Goal: Information Seeking & Learning: Check status

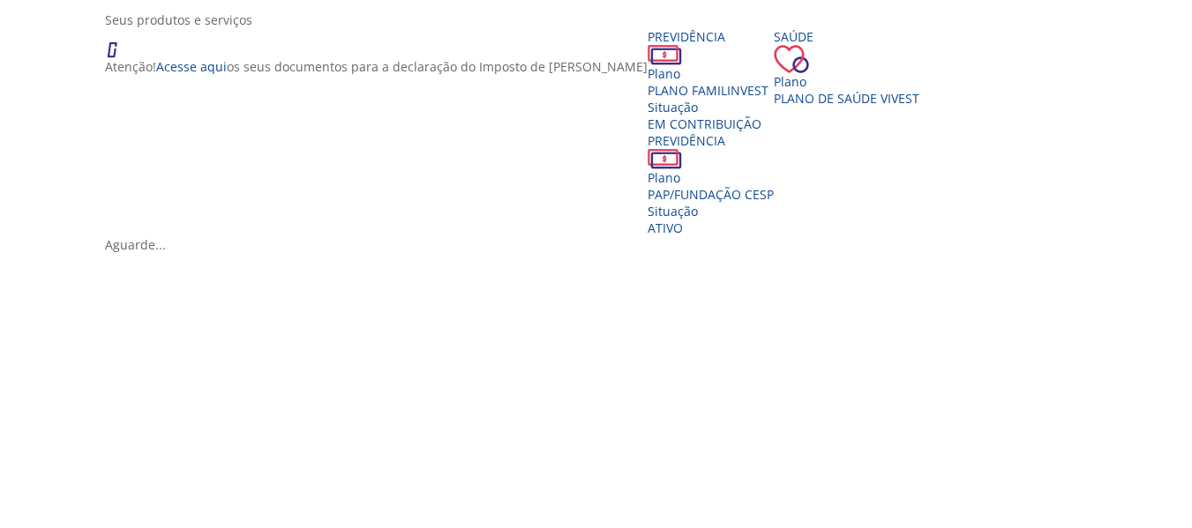
scroll to position [441, 0]
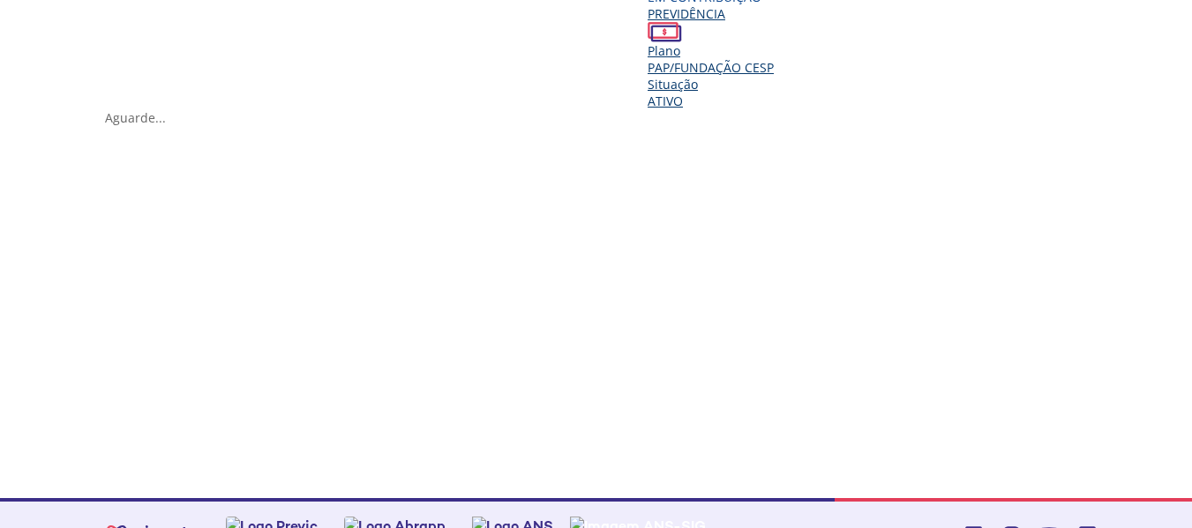
click at [742, 64] on span "PAP/FUNDAÇÃO CESP" at bounding box center [710, 67] width 126 height 17
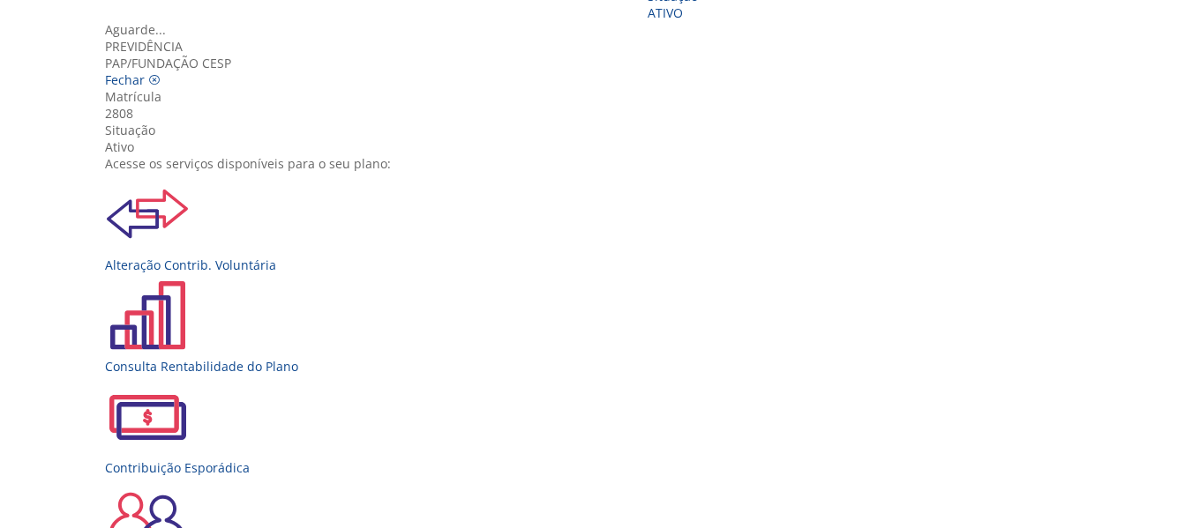
scroll to position [115, 0]
click at [314, 189] on div "Alteração Contrib. Voluntária" at bounding box center [602, 222] width 995 height 101
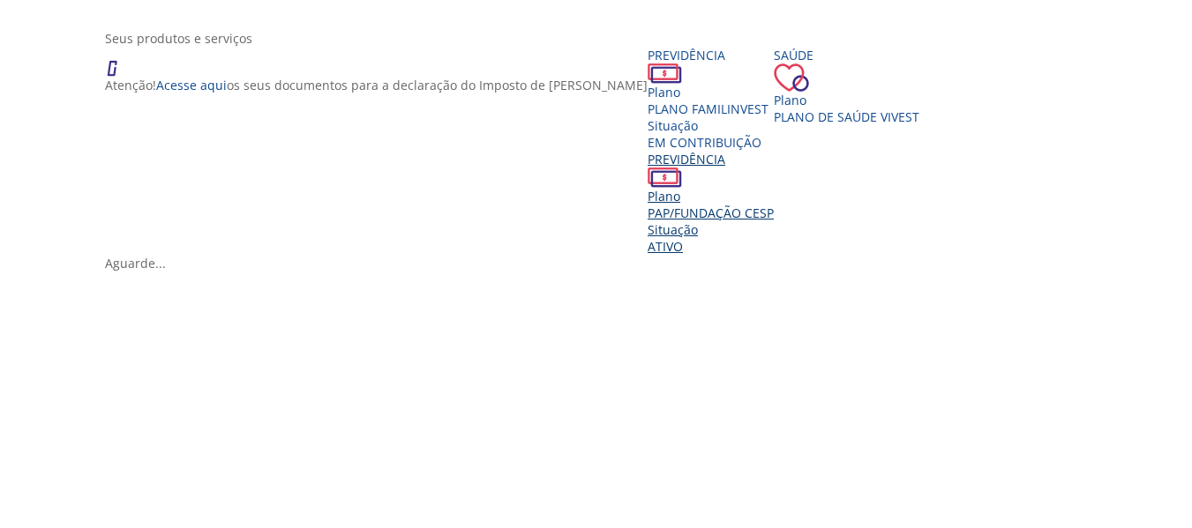
scroll to position [265, 0]
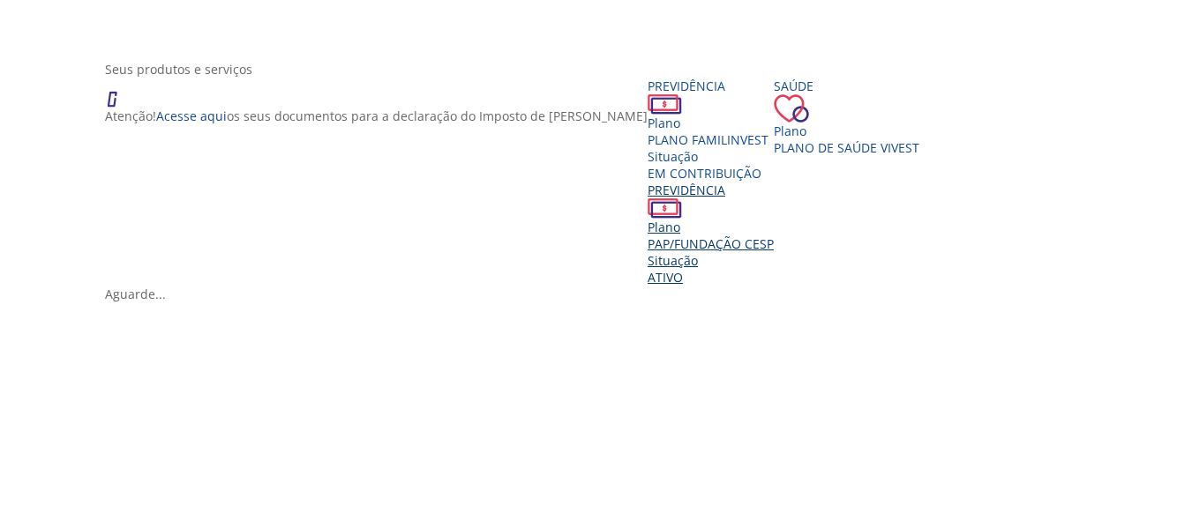
click at [772, 241] on span "PAP/FUNDAÇÃO CESP" at bounding box center [710, 243] width 126 height 17
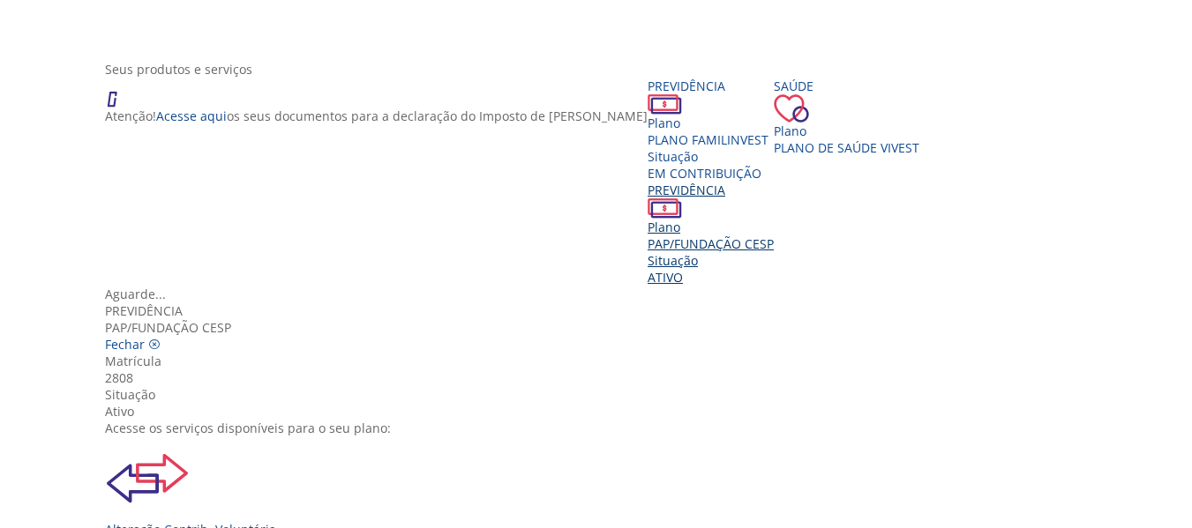
scroll to position [88, 0]
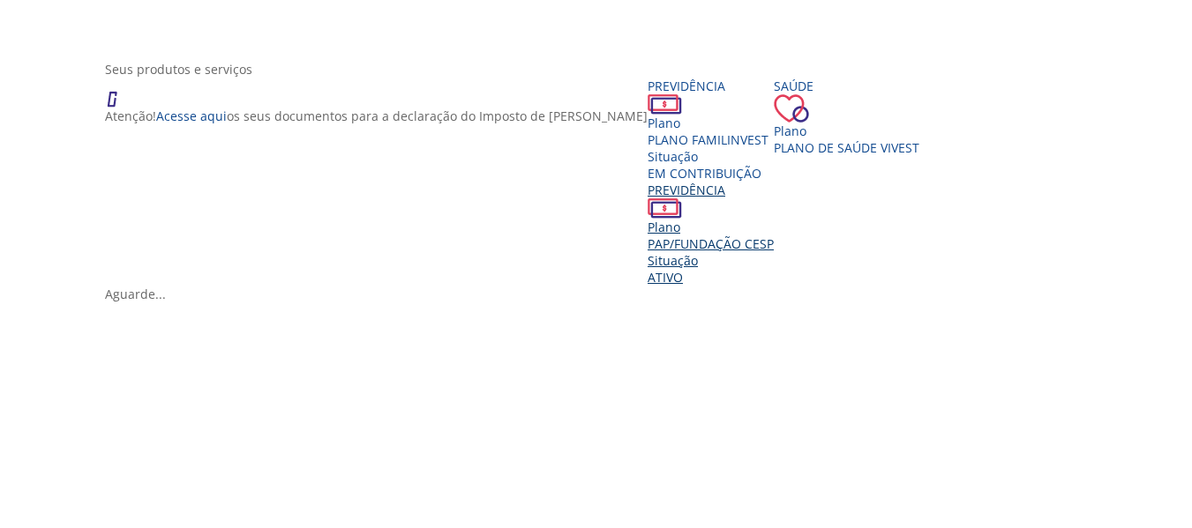
scroll to position [353, 0]
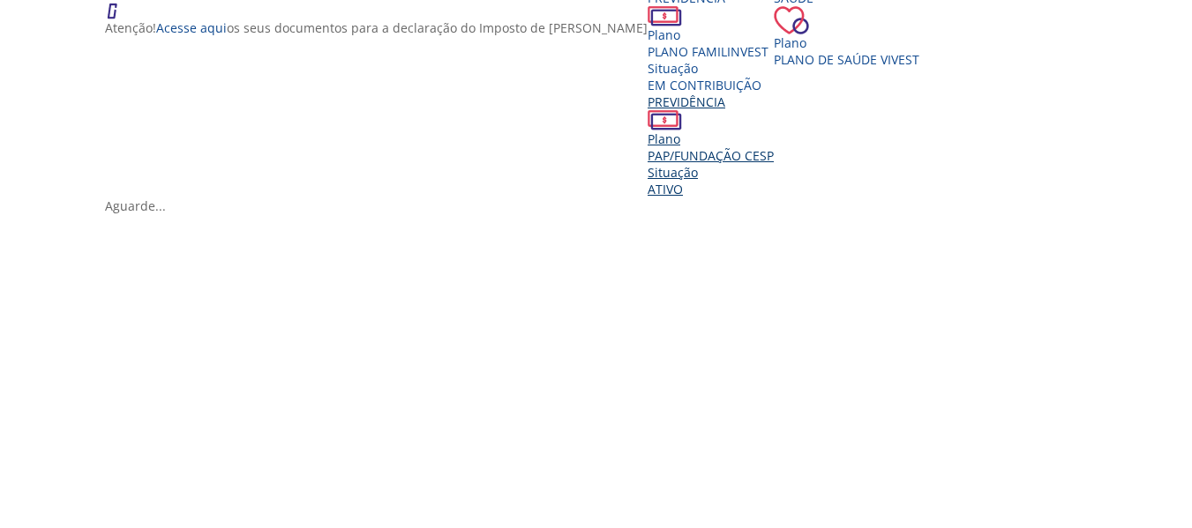
click at [766, 151] on span "PAP/FUNDAÇÃO CESP" at bounding box center [710, 155] width 126 height 17
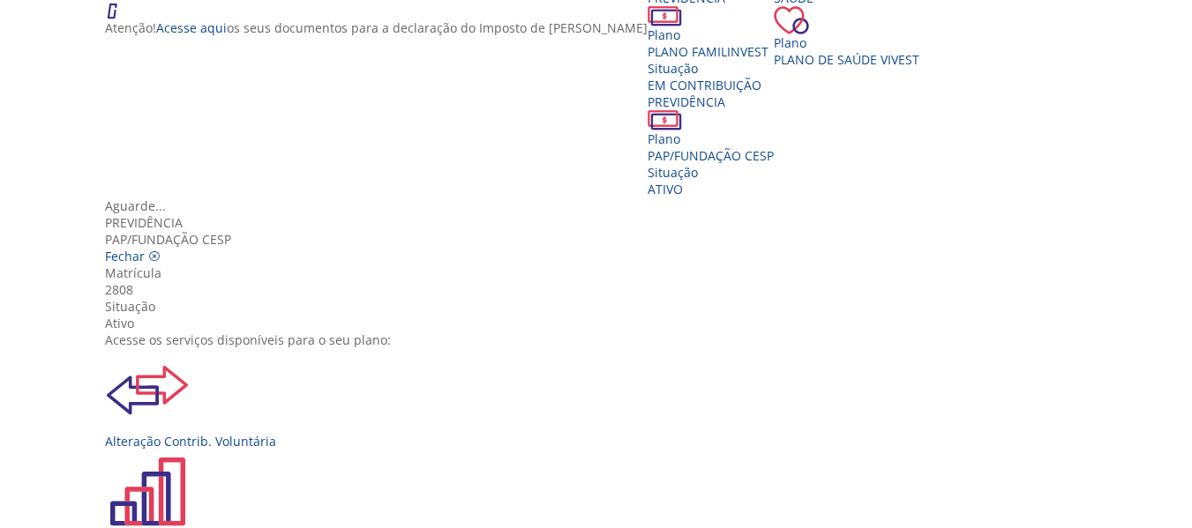
scroll to position [144, 0]
click at [161, 250] on icon "Vivest" at bounding box center [154, 256] width 12 height 12
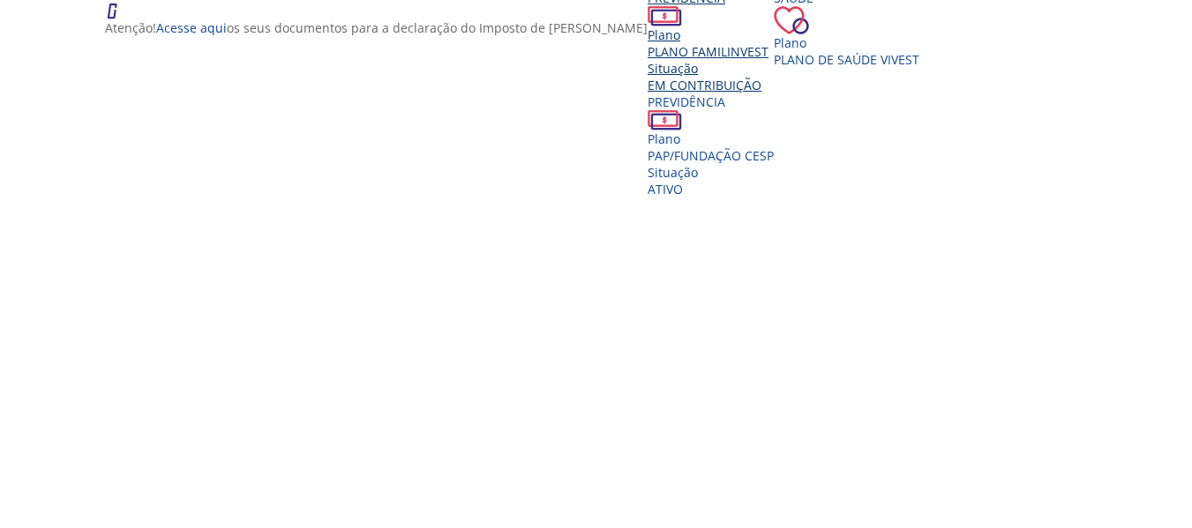
click at [647, 60] on span "PLANO FAMILINVEST" at bounding box center [707, 51] width 121 height 17
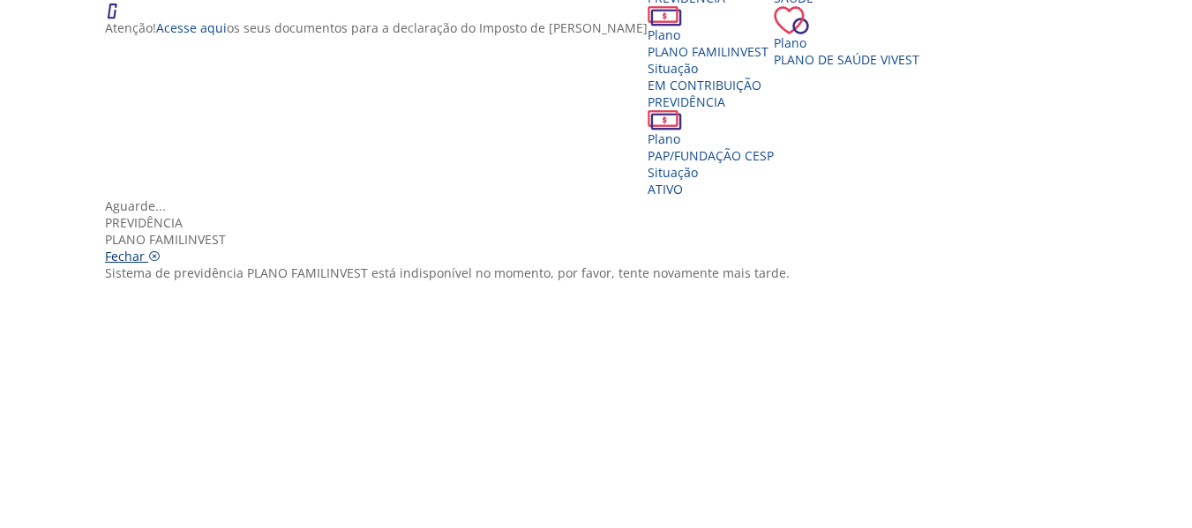
click at [161, 250] on icon "Vivest" at bounding box center [154, 256] width 12 height 12
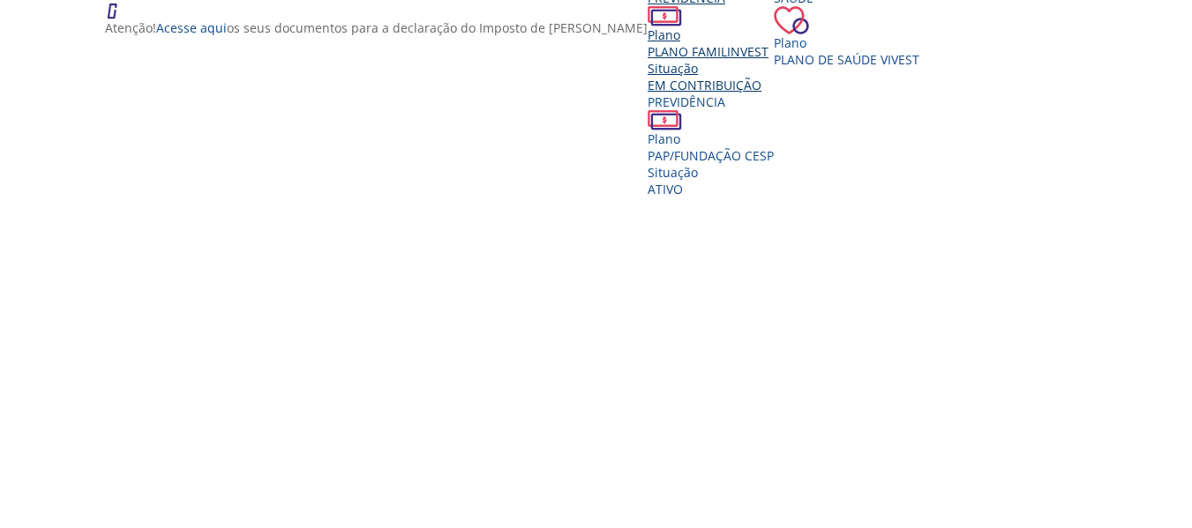
click at [647, 93] on span "EM CONTRIBUIÇÃO" at bounding box center [704, 85] width 114 height 17
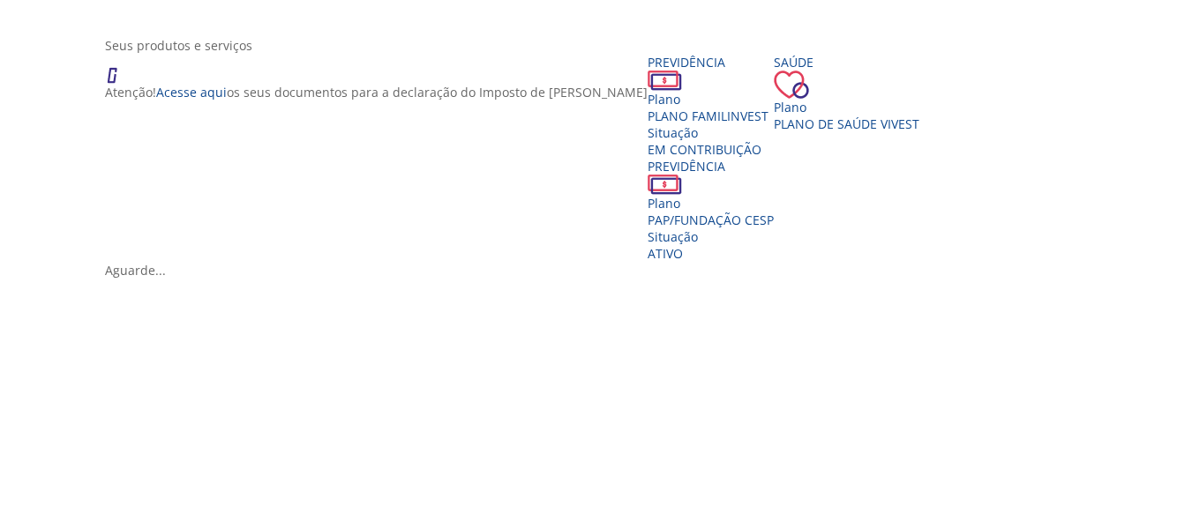
scroll to position [353, 0]
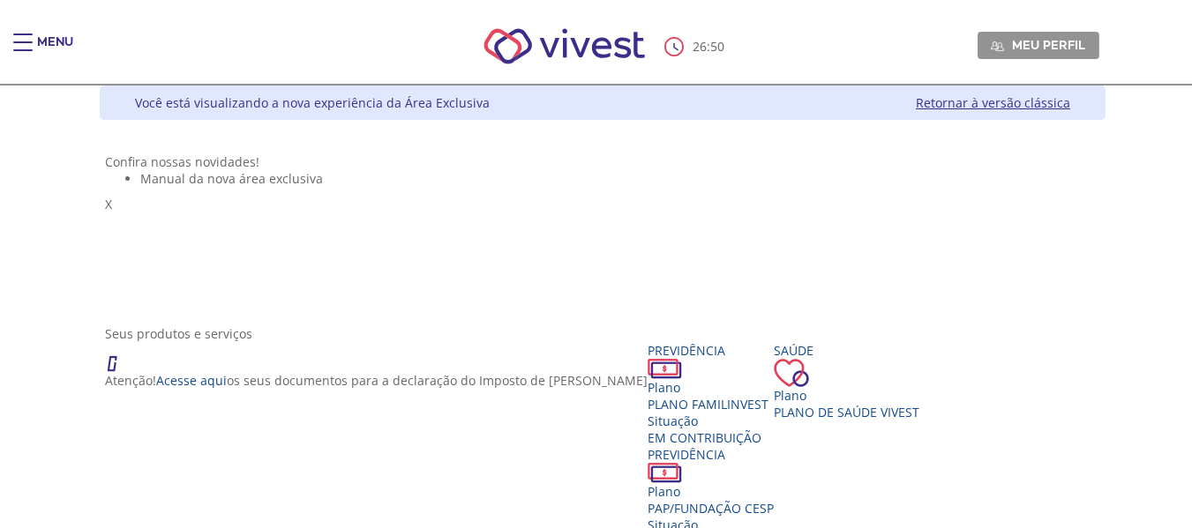
scroll to position [353, 0]
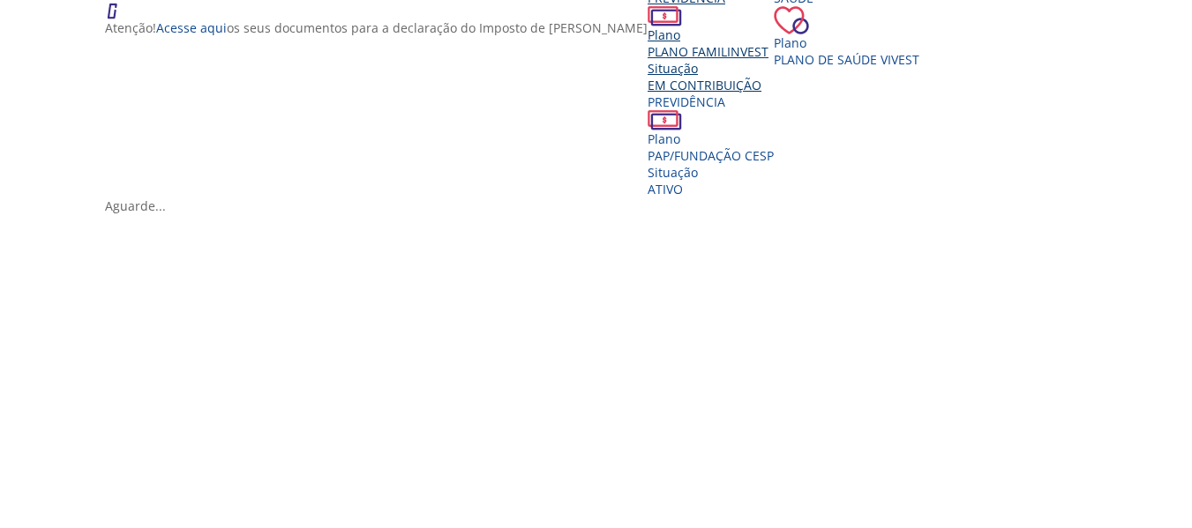
click at [647, 60] on span "PLANO FAMILINVEST" at bounding box center [707, 51] width 121 height 17
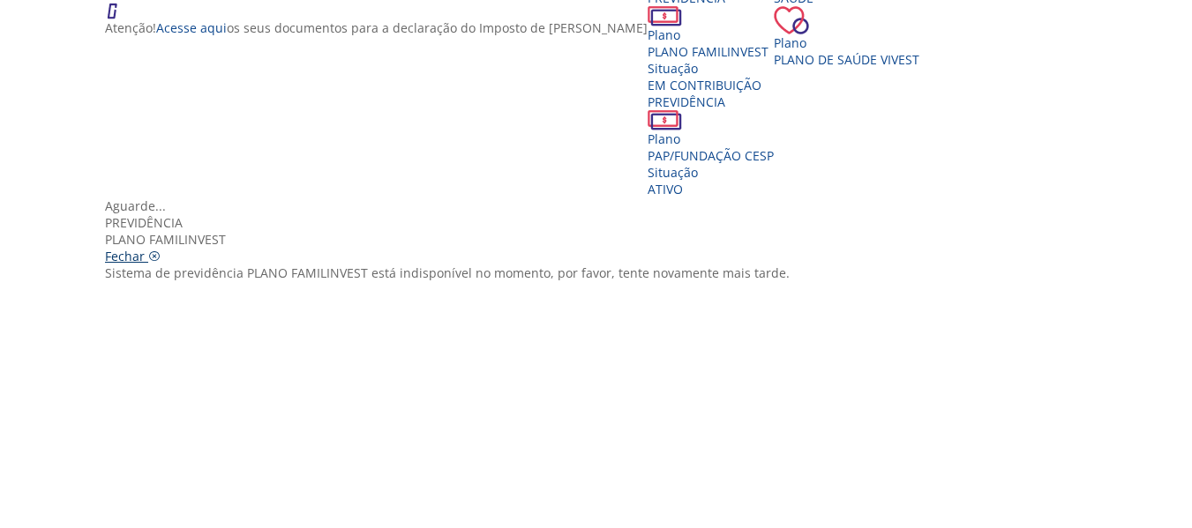
click at [161, 250] on icon "Vivest" at bounding box center [154, 256] width 12 height 12
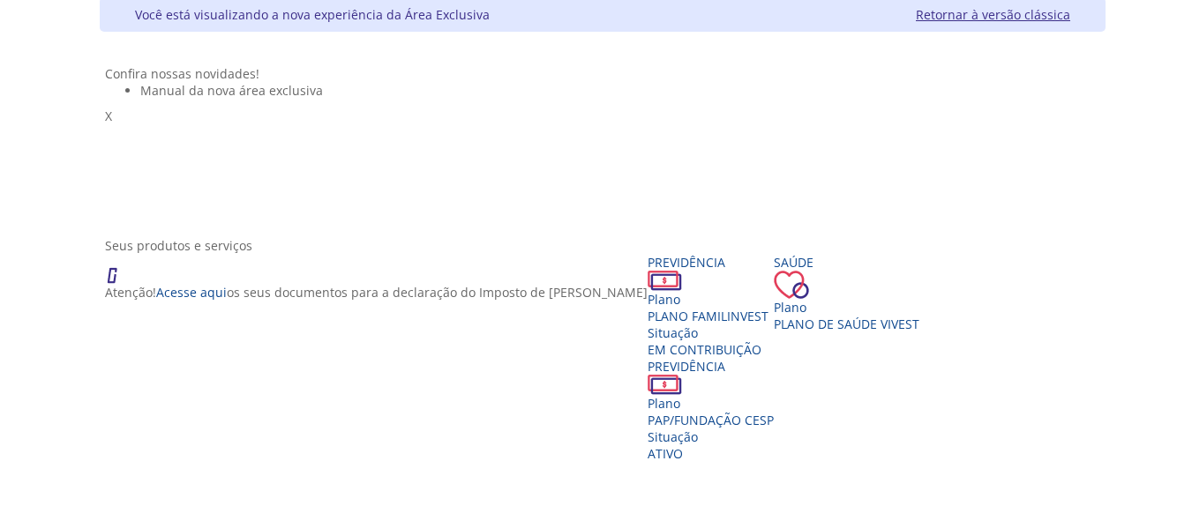
scroll to position [0, 0]
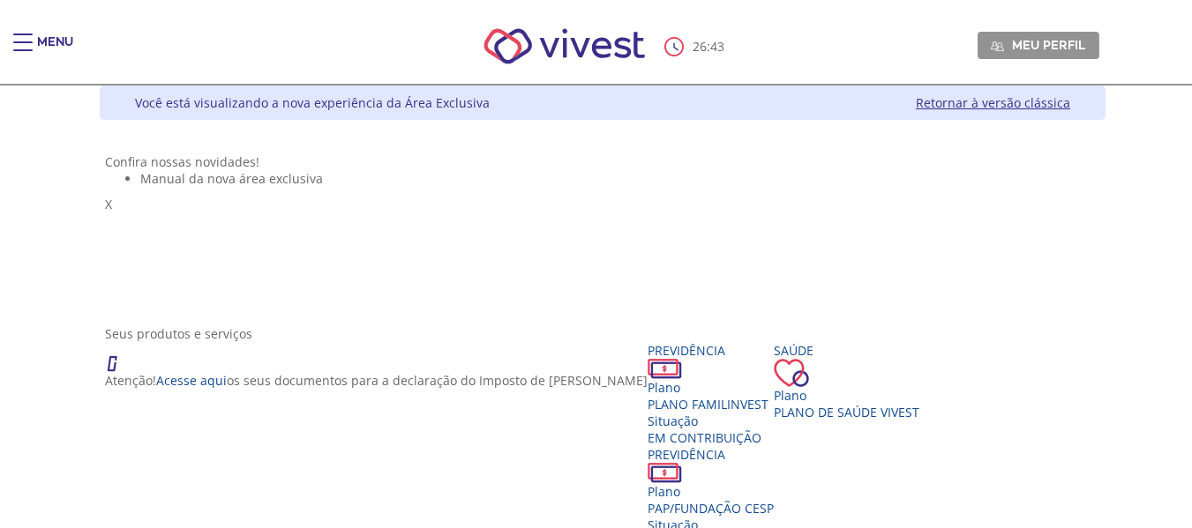
click at [1043, 105] on link "Retornar à versão clássica" at bounding box center [993, 102] width 154 height 17
